Goal: Task Accomplishment & Management: Use online tool/utility

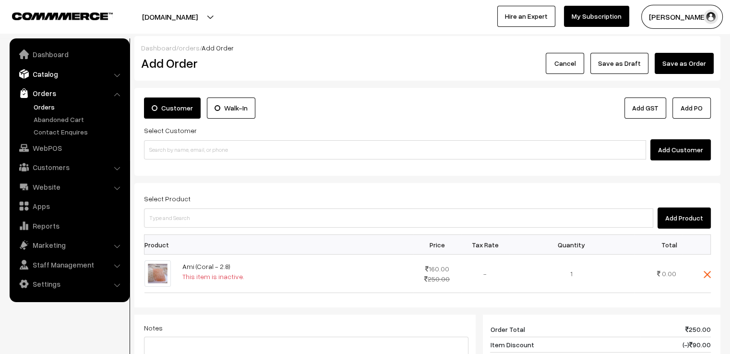
click at [46, 71] on link "Catalog" at bounding box center [69, 73] width 114 height 17
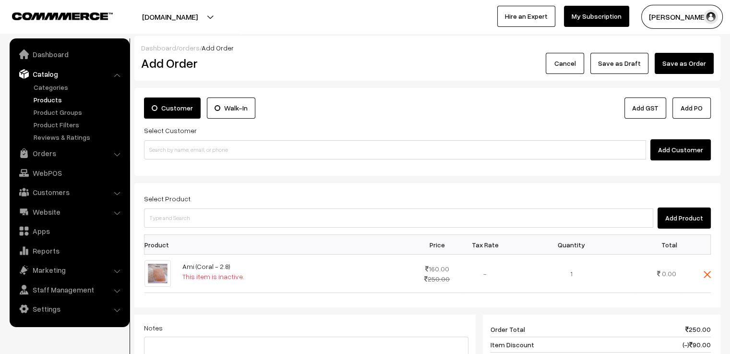
click at [48, 98] on link "Products" at bounding box center [78, 100] width 95 height 10
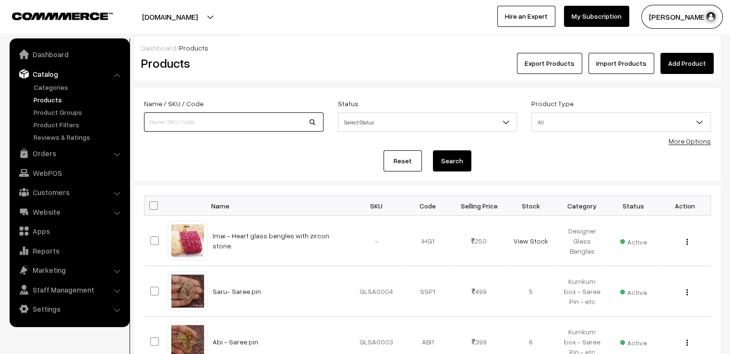
click at [188, 125] on input at bounding box center [234, 121] width 180 height 19
type input "akshu"
click at [450, 158] on button "Search" at bounding box center [452, 160] width 38 height 21
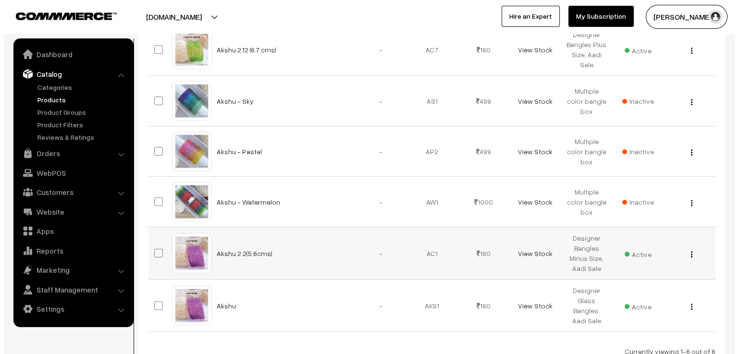
scroll to position [240, 0]
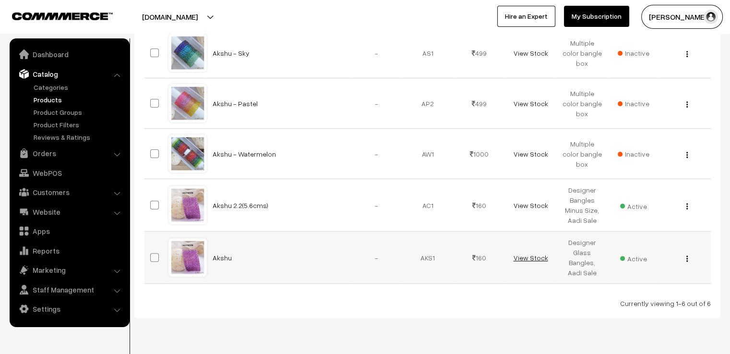
click at [531, 256] on link "View Stock" at bounding box center [530, 258] width 35 height 8
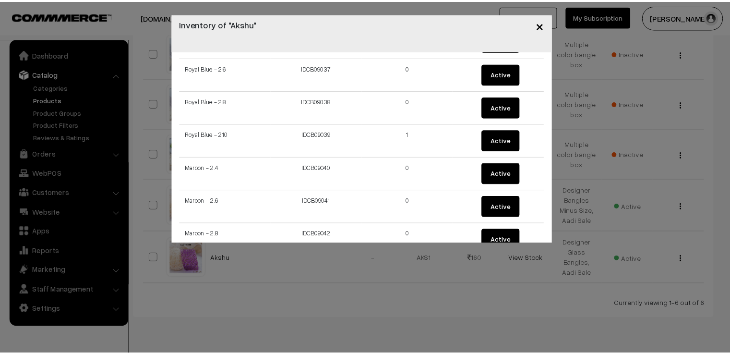
scroll to position [1201, 0]
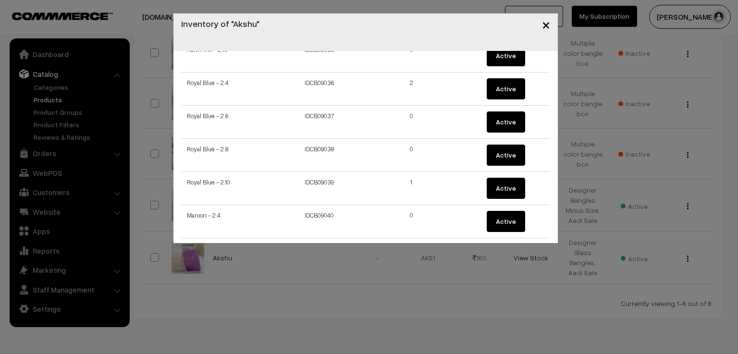
click at [545, 27] on span "×" at bounding box center [546, 24] width 8 height 18
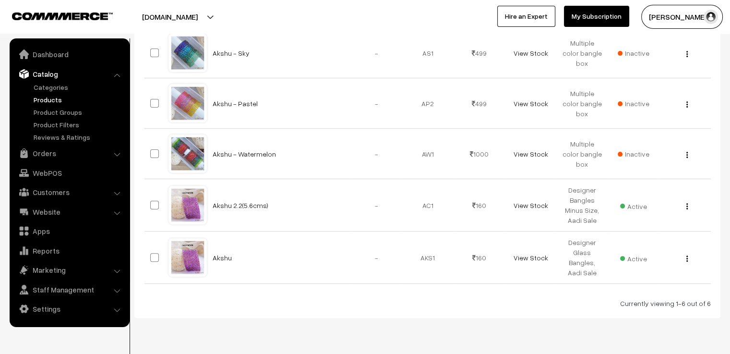
scroll to position [0, 0]
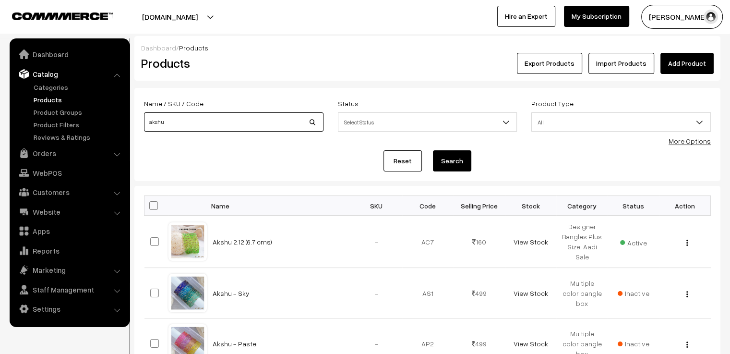
click at [198, 118] on input "akshu" at bounding box center [234, 121] width 180 height 19
type input "a"
type input "maha"
click at [461, 160] on button "Search" at bounding box center [452, 160] width 38 height 21
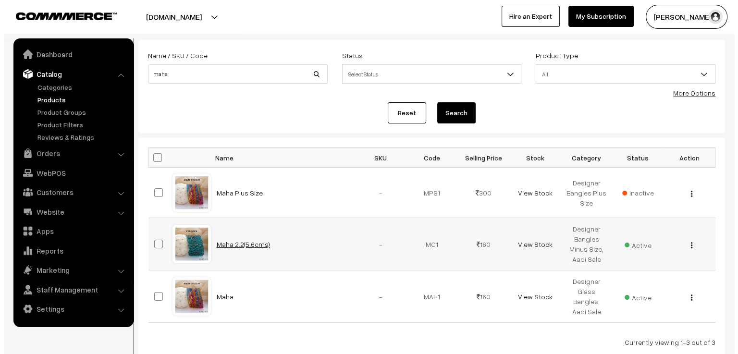
scroll to position [96, 0]
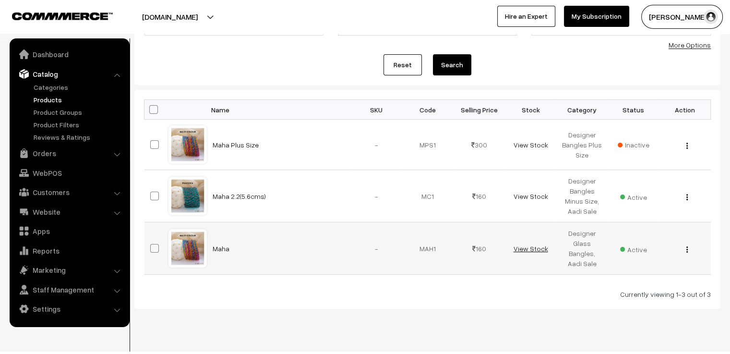
click at [529, 247] on link "View Stock" at bounding box center [530, 248] width 35 height 8
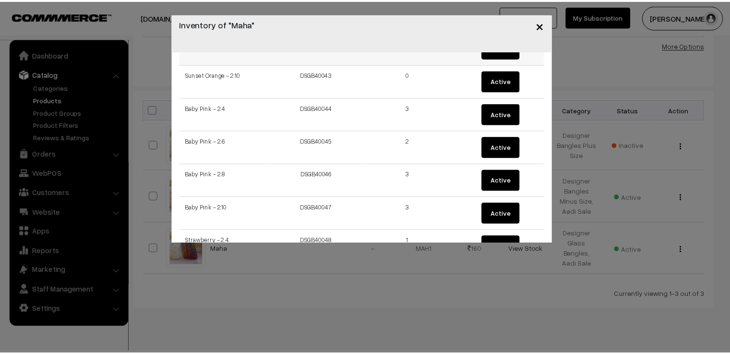
scroll to position [1345, 0]
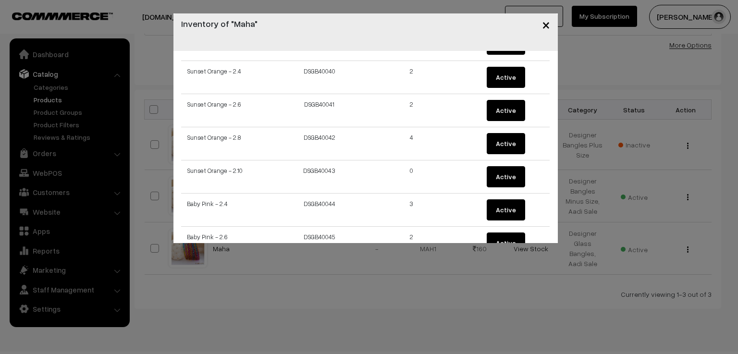
click at [545, 25] on span "×" at bounding box center [546, 24] width 8 height 18
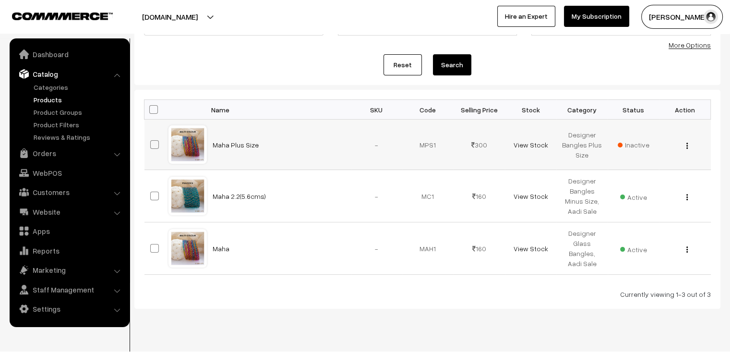
scroll to position [0, 0]
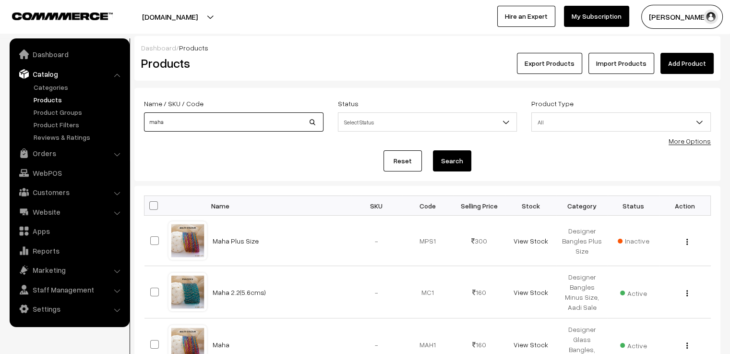
click at [175, 120] on input "maha" at bounding box center [234, 121] width 180 height 19
type input "m"
type input "vandhana"
click at [449, 160] on button "Search" at bounding box center [452, 160] width 38 height 21
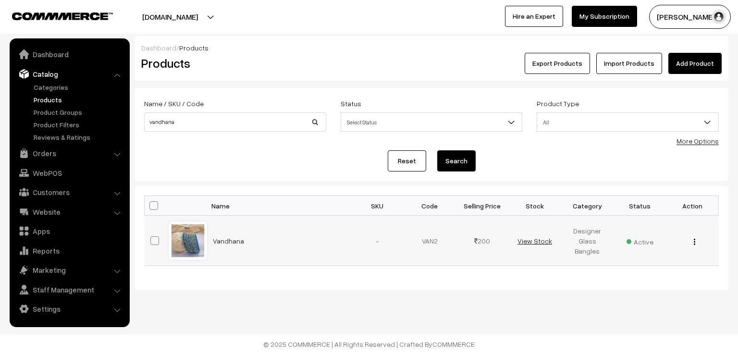
click at [540, 240] on link "View Stock" at bounding box center [534, 241] width 35 height 8
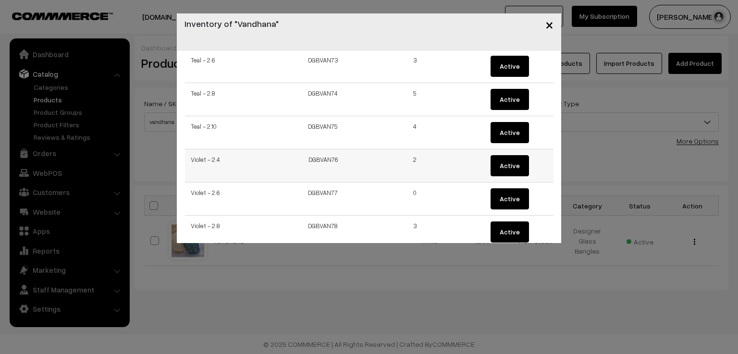
scroll to position [2497, 0]
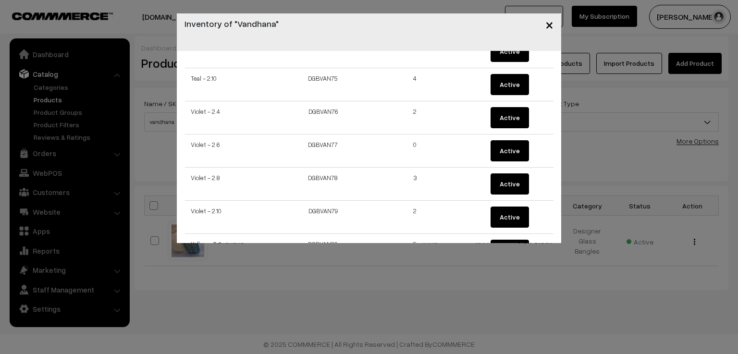
click at [550, 26] on span "×" at bounding box center [549, 24] width 8 height 18
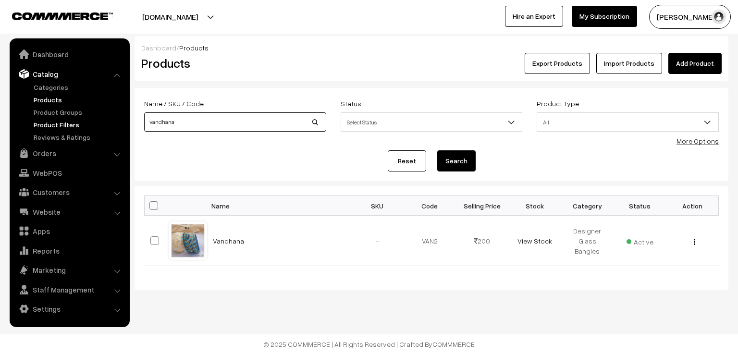
drag, startPoint x: 188, startPoint y: 130, endPoint x: 118, endPoint y: 107, distance: 73.8
click at [105, 121] on body "Thank you for showing interest. Our team will call you shortly. Close varnambya…" at bounding box center [369, 177] width 738 height 354
type input "GRADE 2"
click at [437, 150] on button "Search" at bounding box center [456, 160] width 38 height 21
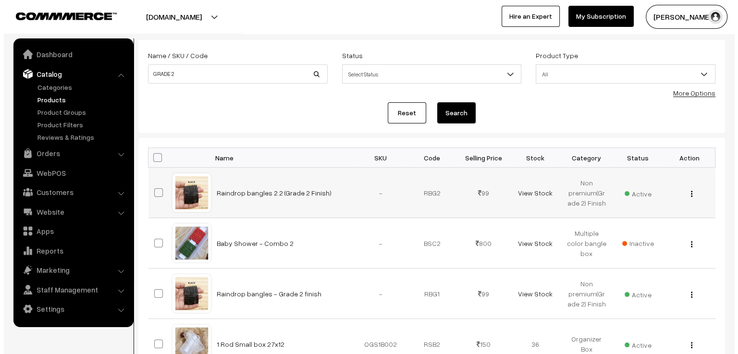
scroll to position [96, 0]
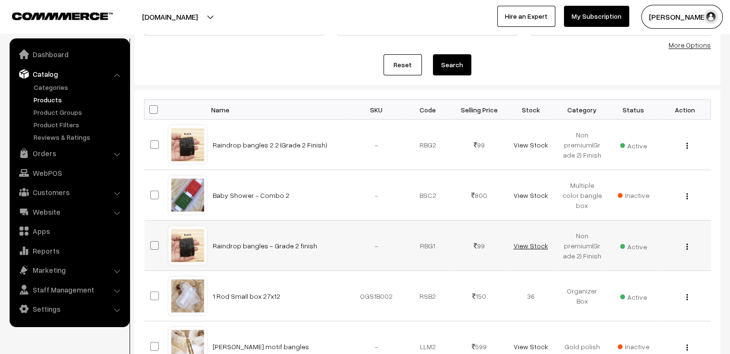
click at [523, 246] on link "View Stock" at bounding box center [530, 246] width 35 height 8
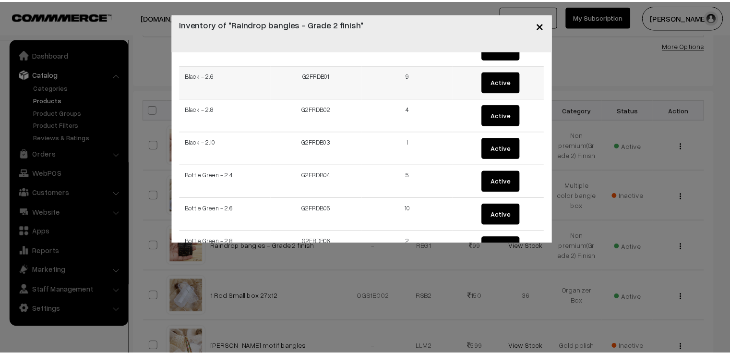
scroll to position [144, 0]
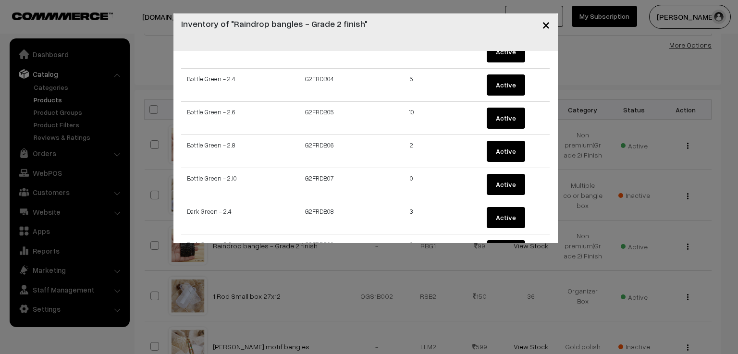
click at [545, 25] on span "×" at bounding box center [546, 24] width 8 height 18
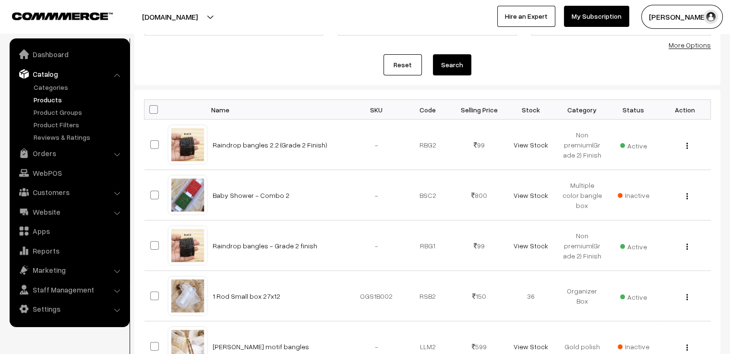
scroll to position [0, 0]
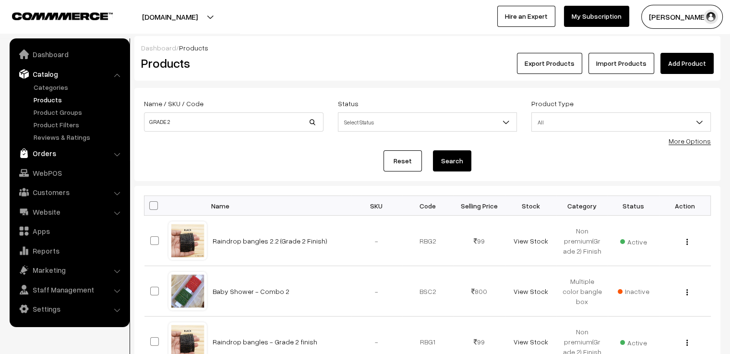
click at [46, 151] on link "Orders" at bounding box center [69, 153] width 114 height 17
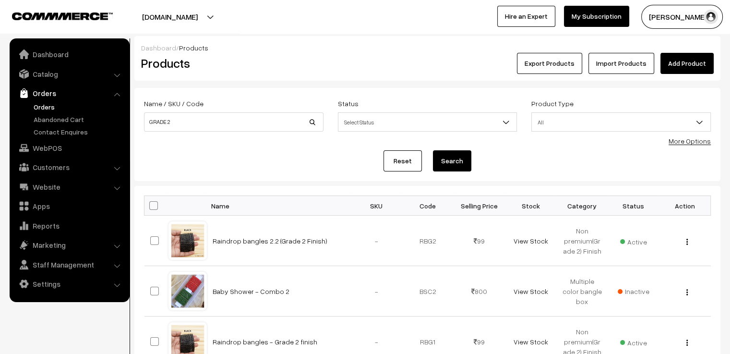
click at [55, 110] on link "Orders" at bounding box center [78, 107] width 95 height 10
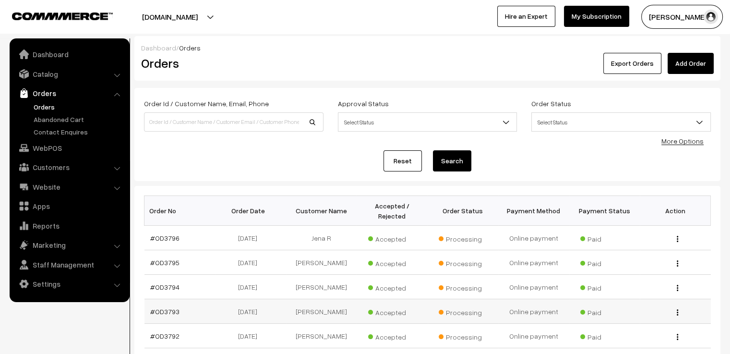
scroll to position [48, 0]
